Goal: Information Seeking & Learning: Learn about a topic

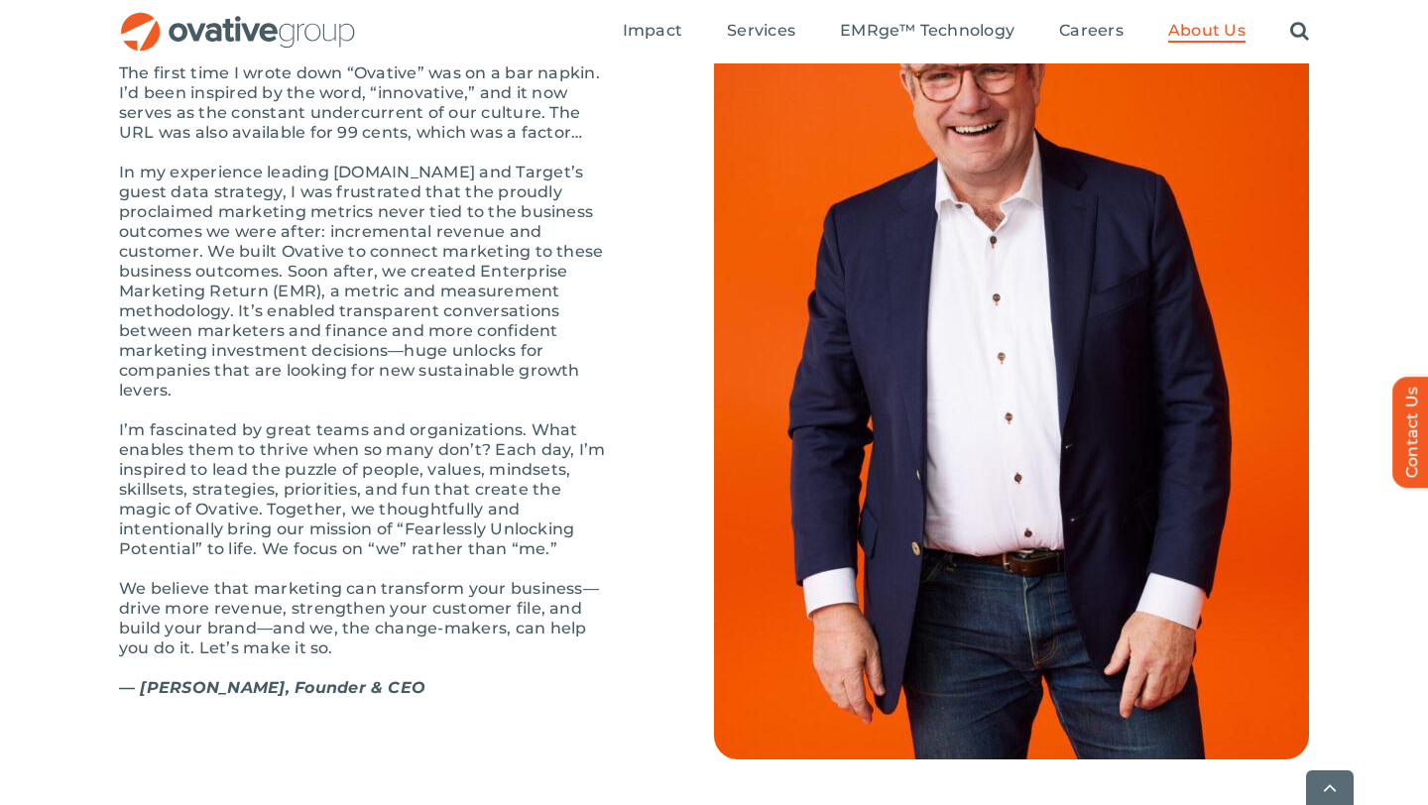
scroll to position [2203, 0]
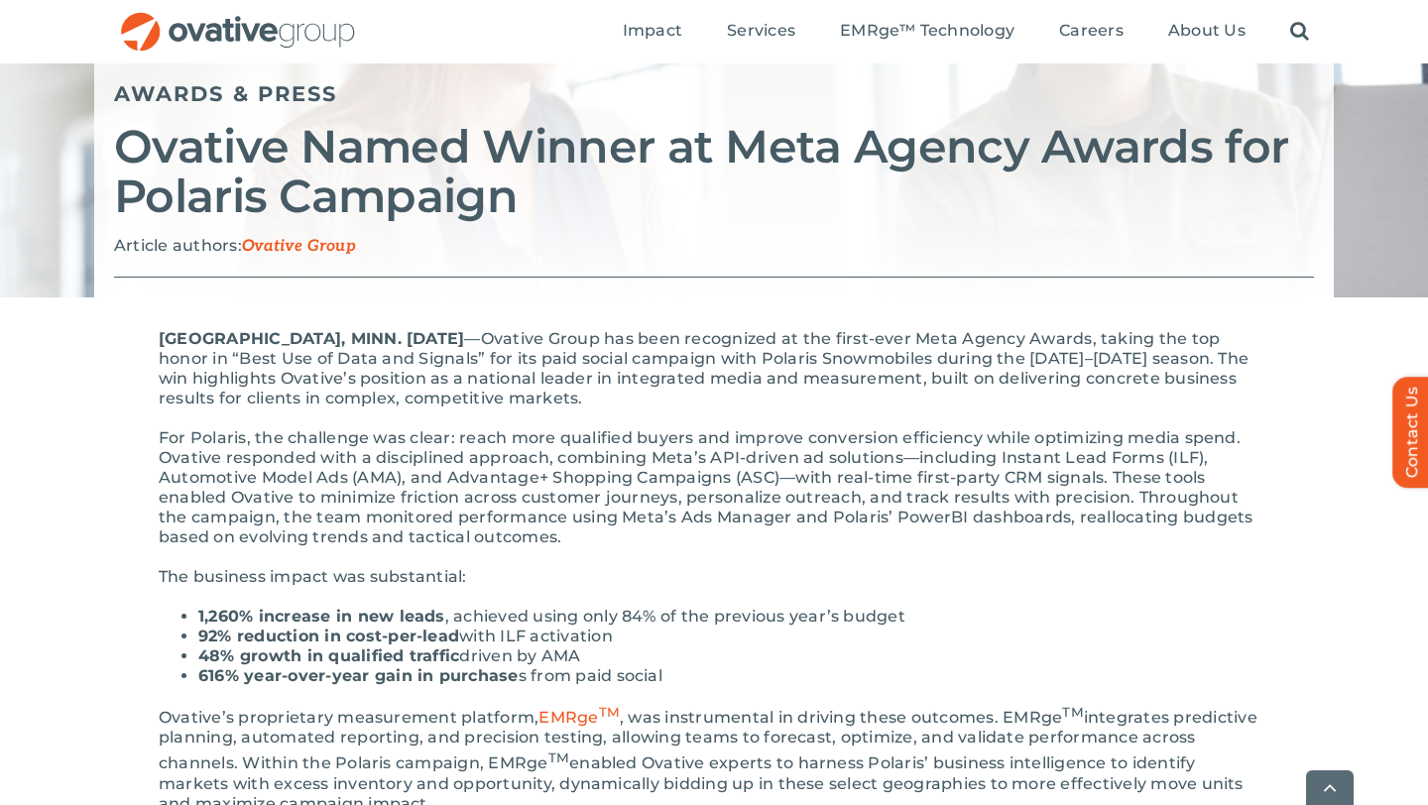
scroll to position [226, 0]
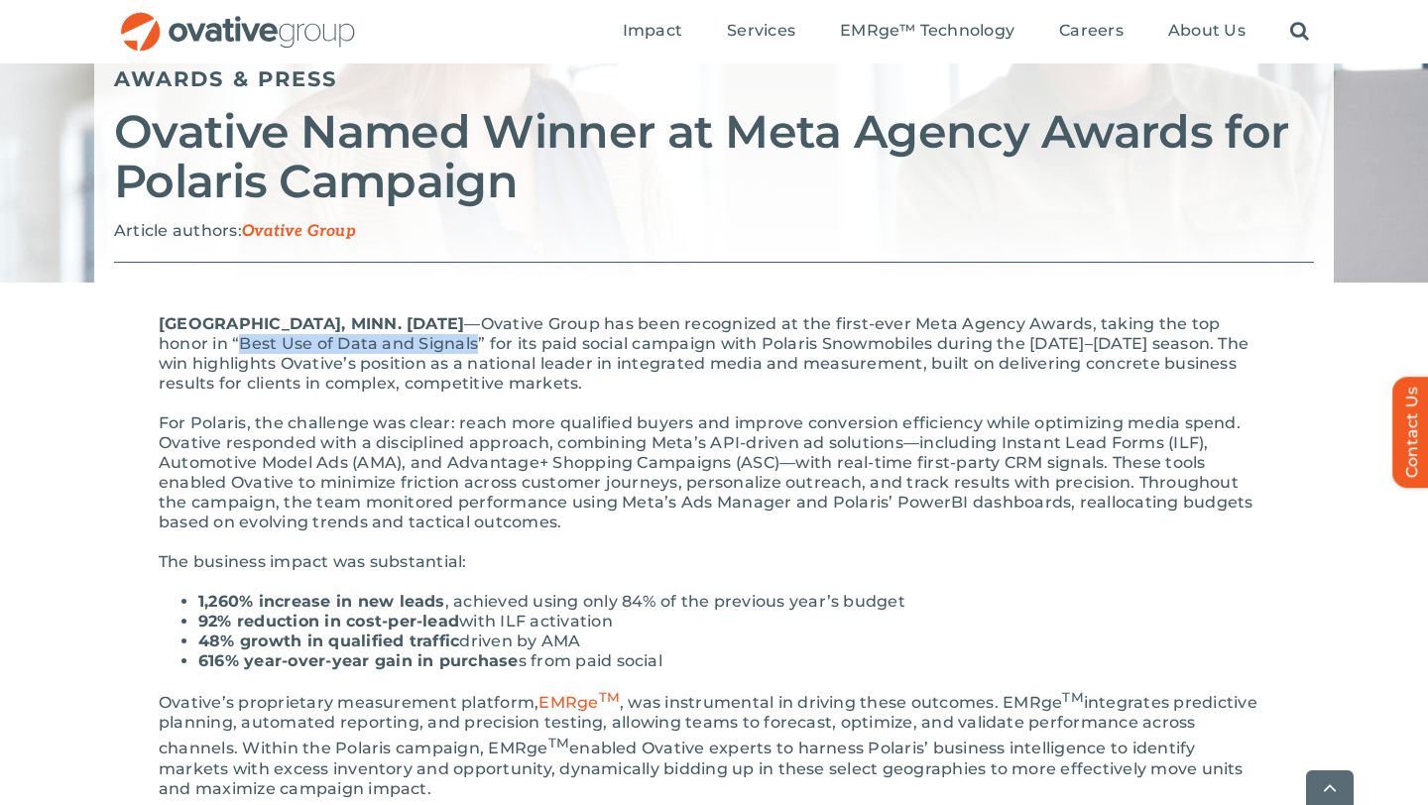
drag, startPoint x: 274, startPoint y: 344, endPoint x: 507, endPoint y: 342, distance: 233.0
click at [507, 342] on p "MINNEAPOLIS, MINN. September 25th, 2025 — Ovative Group has been recognized at …" at bounding box center [714, 353] width 1111 height 79
copy p "Best Use of Data and Signals"
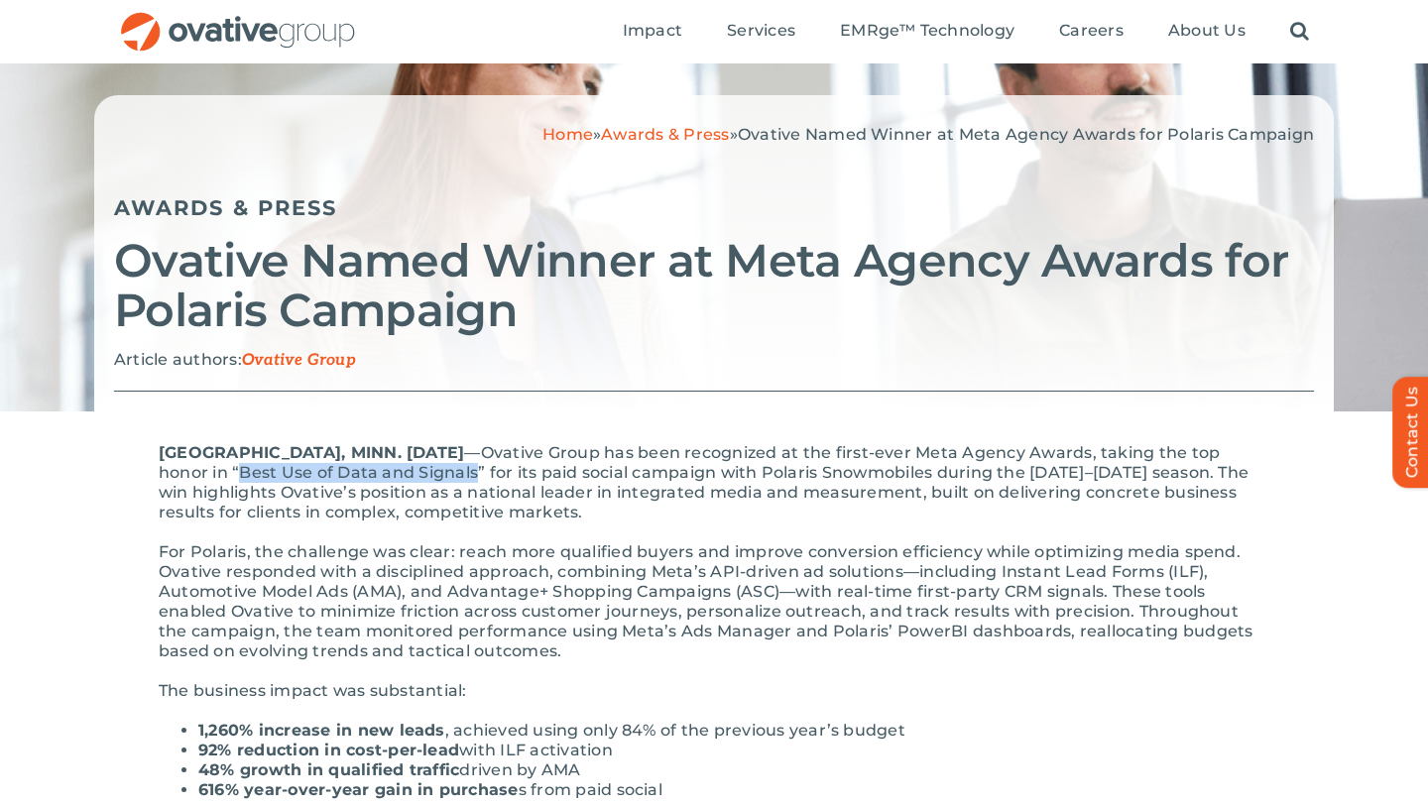
scroll to position [95, 0]
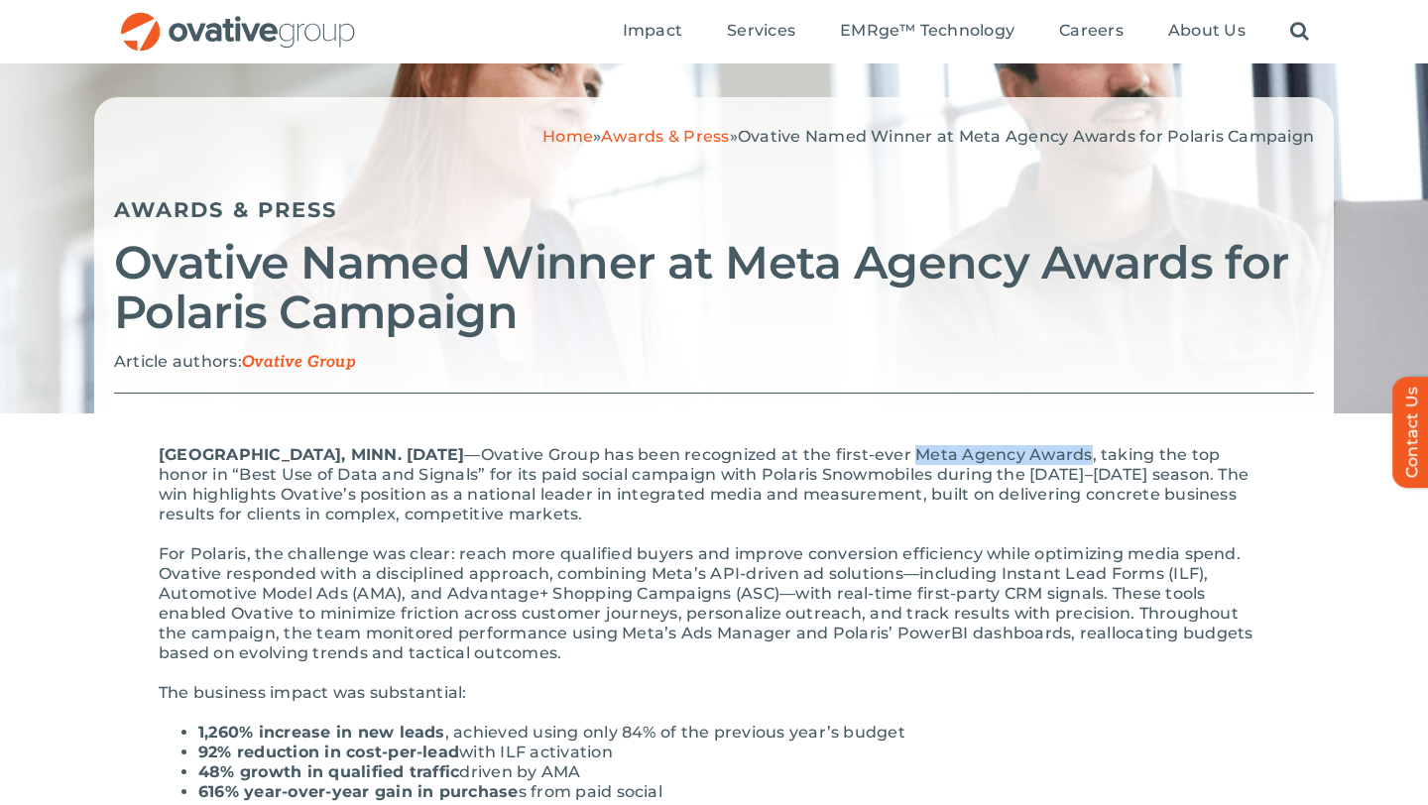
drag, startPoint x: 982, startPoint y: 451, endPoint x: 1152, endPoint y: 450, distance: 170.6
click at [1152, 450] on p "MINNEAPOLIS, MINN. September 25th, 2025 — Ovative Group has been recognized at …" at bounding box center [714, 484] width 1111 height 79
copy p "Meta Agency Awards"
click at [527, 366] on p "Article authors: Ovative Group" at bounding box center [714, 362] width 1200 height 21
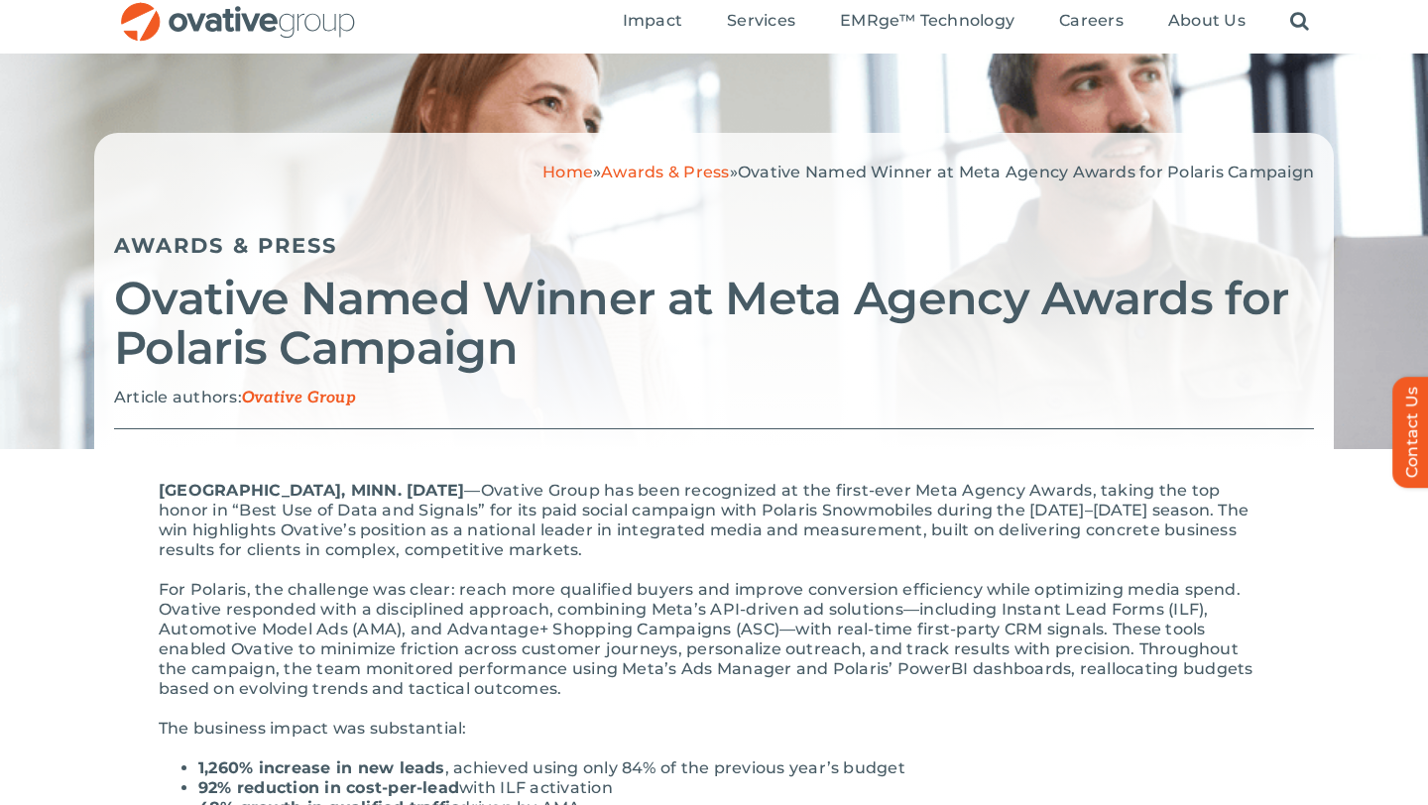
scroll to position [0, 0]
